Goal: Task Accomplishment & Management: Manage account settings

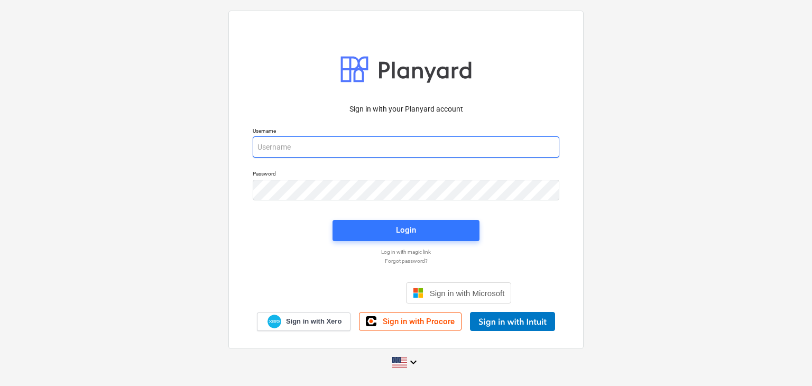
click at [267, 155] on input "email" at bounding box center [406, 146] width 307 height 21
paste input "[EMAIL_ADDRESS][DOMAIN_NAME]"
type input "[EMAIL_ADDRESS][DOMAIN_NAME]"
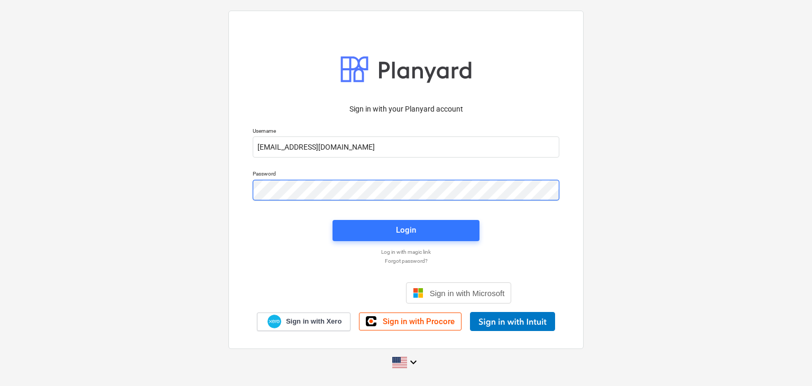
click at [293, 200] on div "Password" at bounding box center [405, 185] width 319 height 43
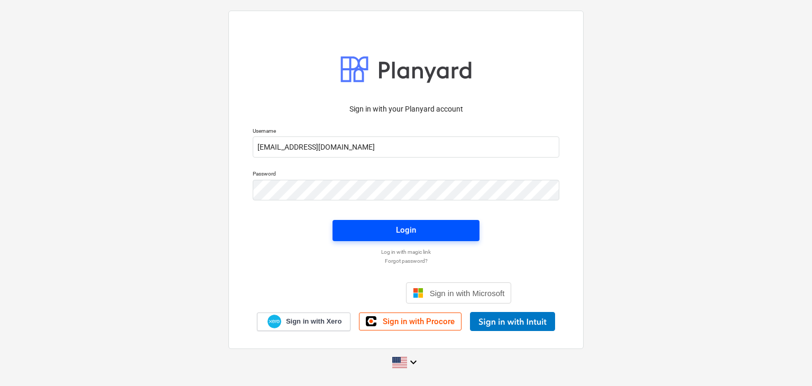
click at [368, 230] on span "Login" at bounding box center [406, 230] width 122 height 14
